Goal: Communication & Community: Answer question/provide support

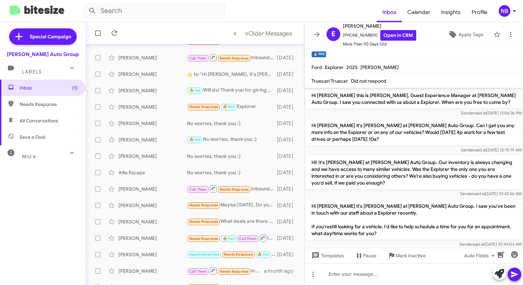
scroll to position [834, 0]
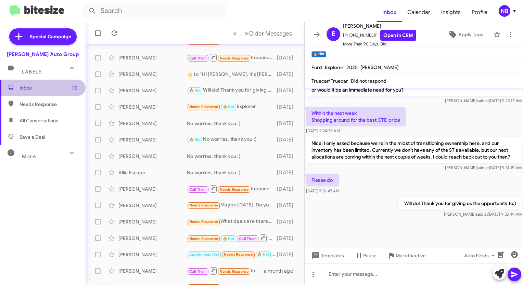
click at [42, 85] on span "Inbox (1)" at bounding box center [49, 88] width 58 height 7
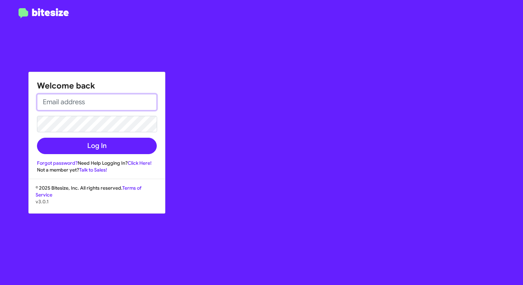
type input "[EMAIL_ADDRESS][DOMAIN_NAME]"
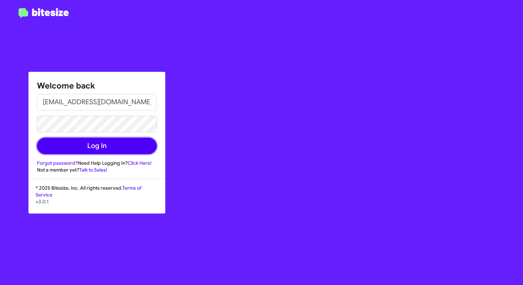
click at [118, 151] on button "Log In" at bounding box center [97, 146] width 120 height 16
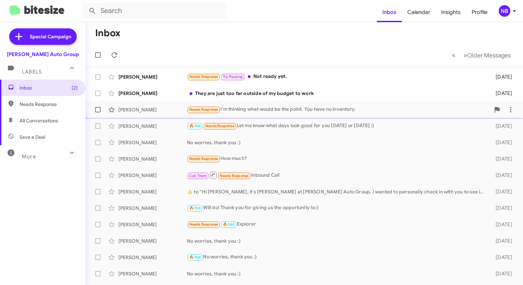
click at [316, 113] on div "Needs Response I'm thinking what would be the point. You have no inventory." at bounding box center [338, 110] width 303 height 8
